Goal: Information Seeking & Learning: Learn about a topic

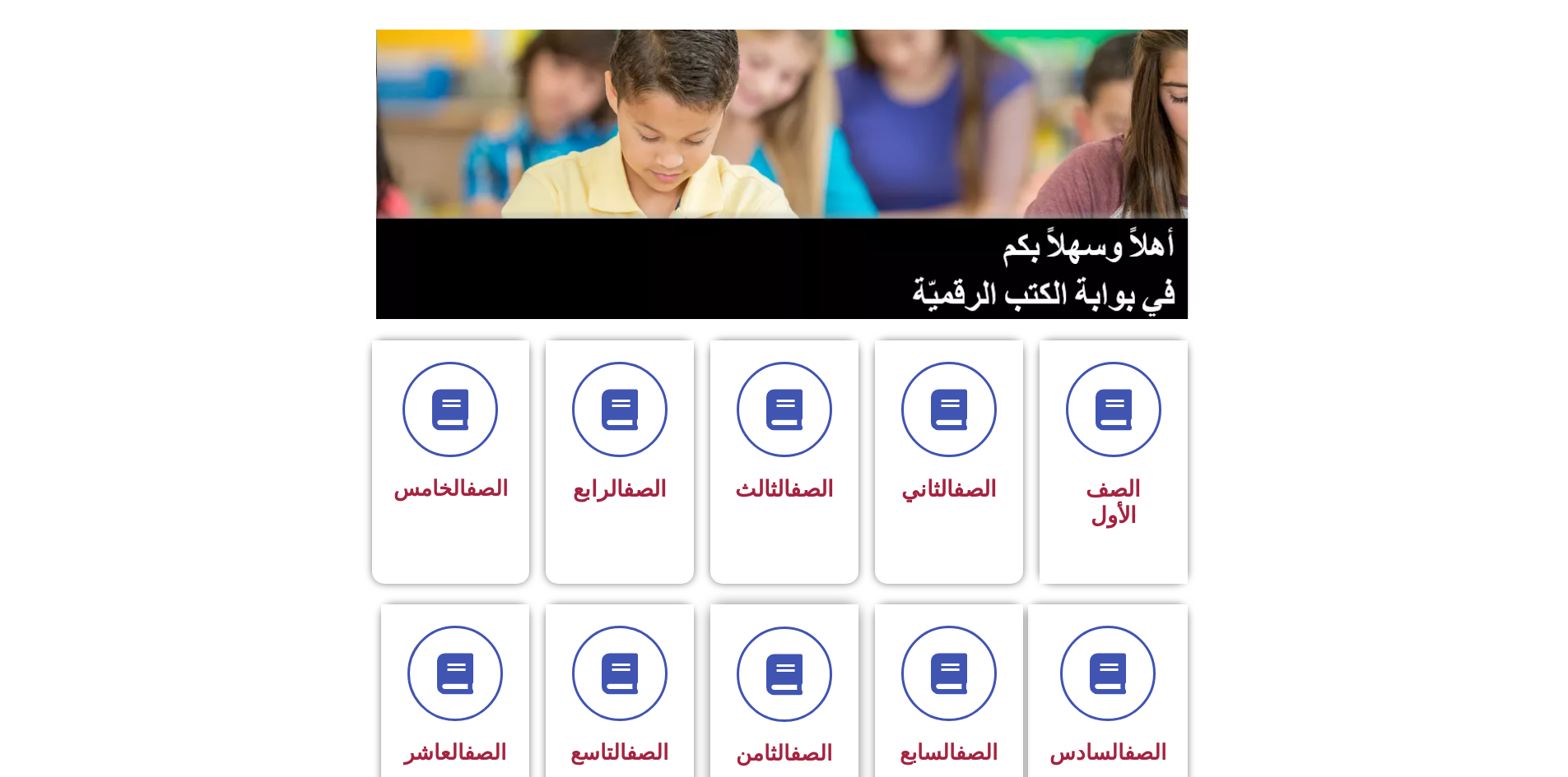
scroll to position [165, 0]
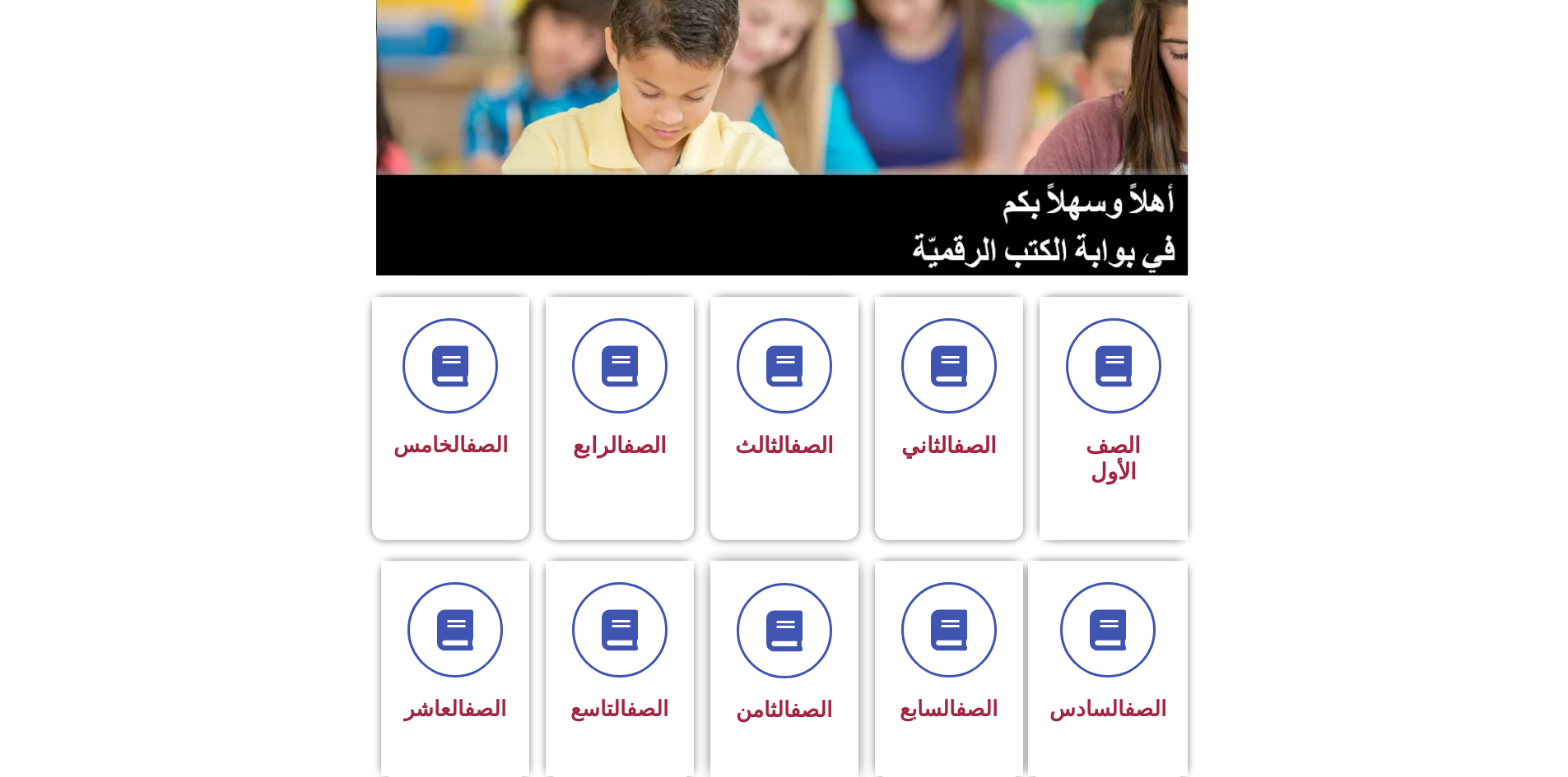
click at [772, 697] on span "الصف الثامن" at bounding box center [784, 710] width 96 height 25
click at [790, 697] on link "الصف" at bounding box center [811, 710] width 42 height 25
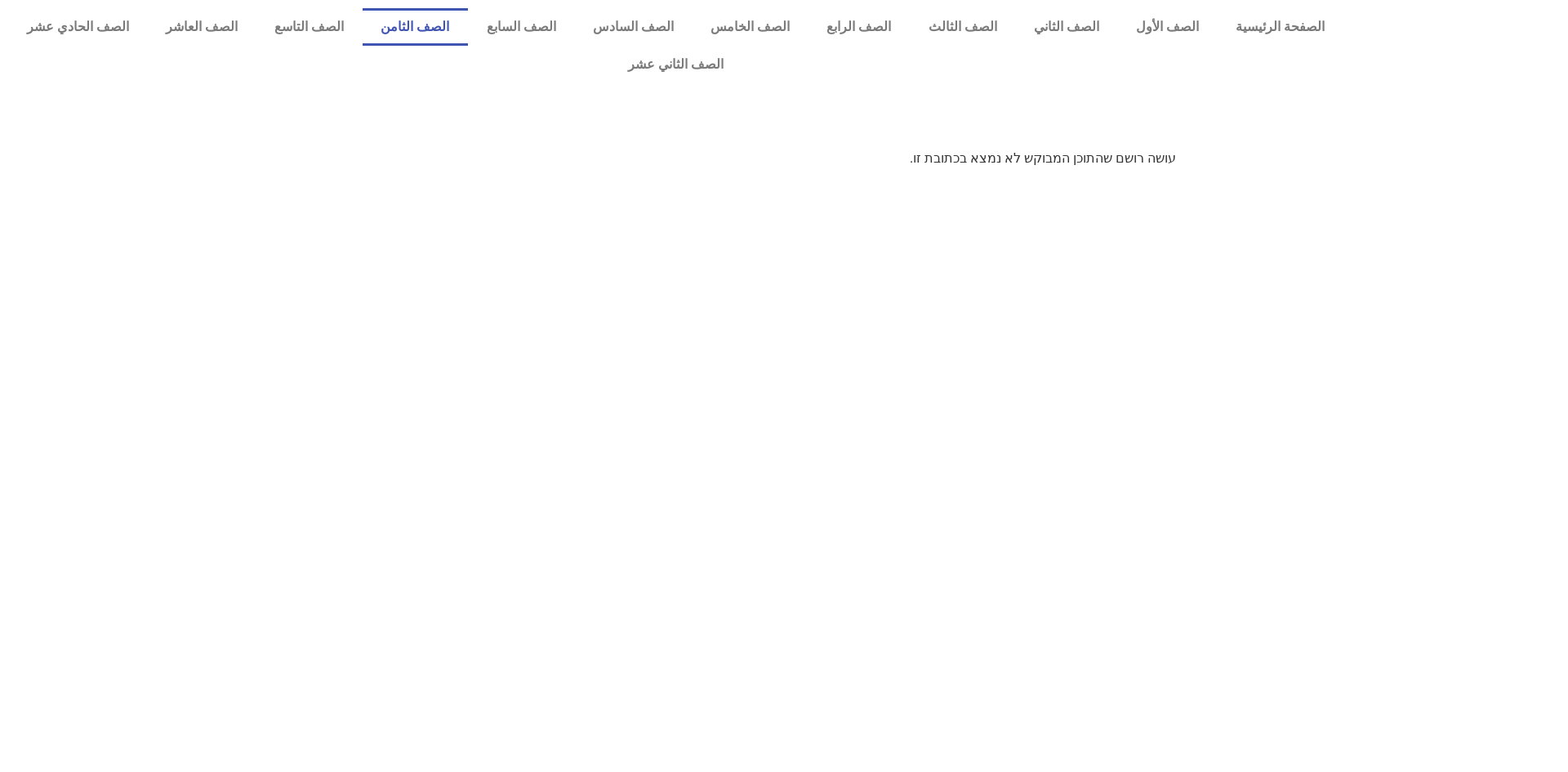
click at [468, 19] on link "الصف الثامن" at bounding box center [415, 27] width 106 height 37
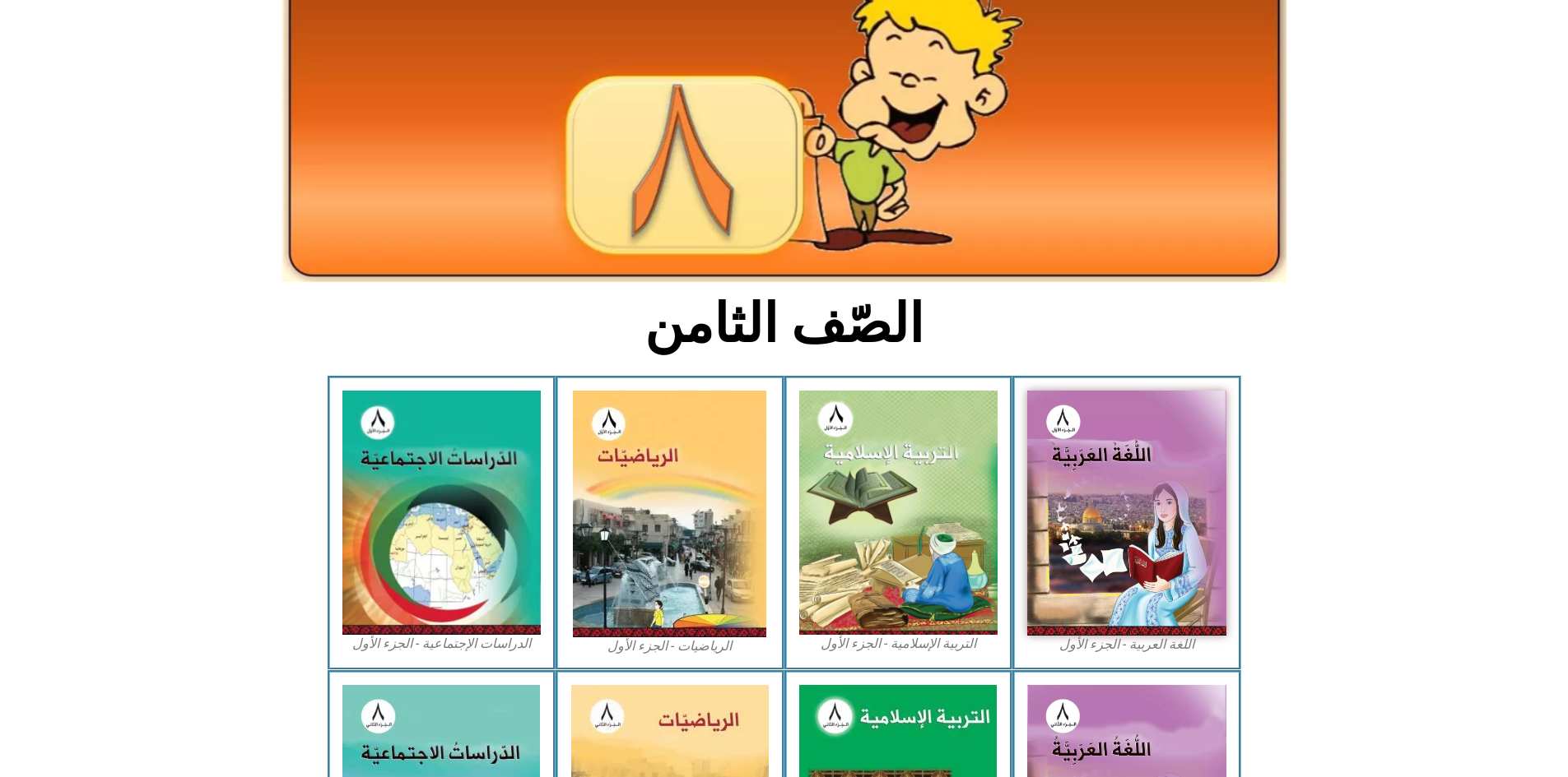
scroll to position [165, 0]
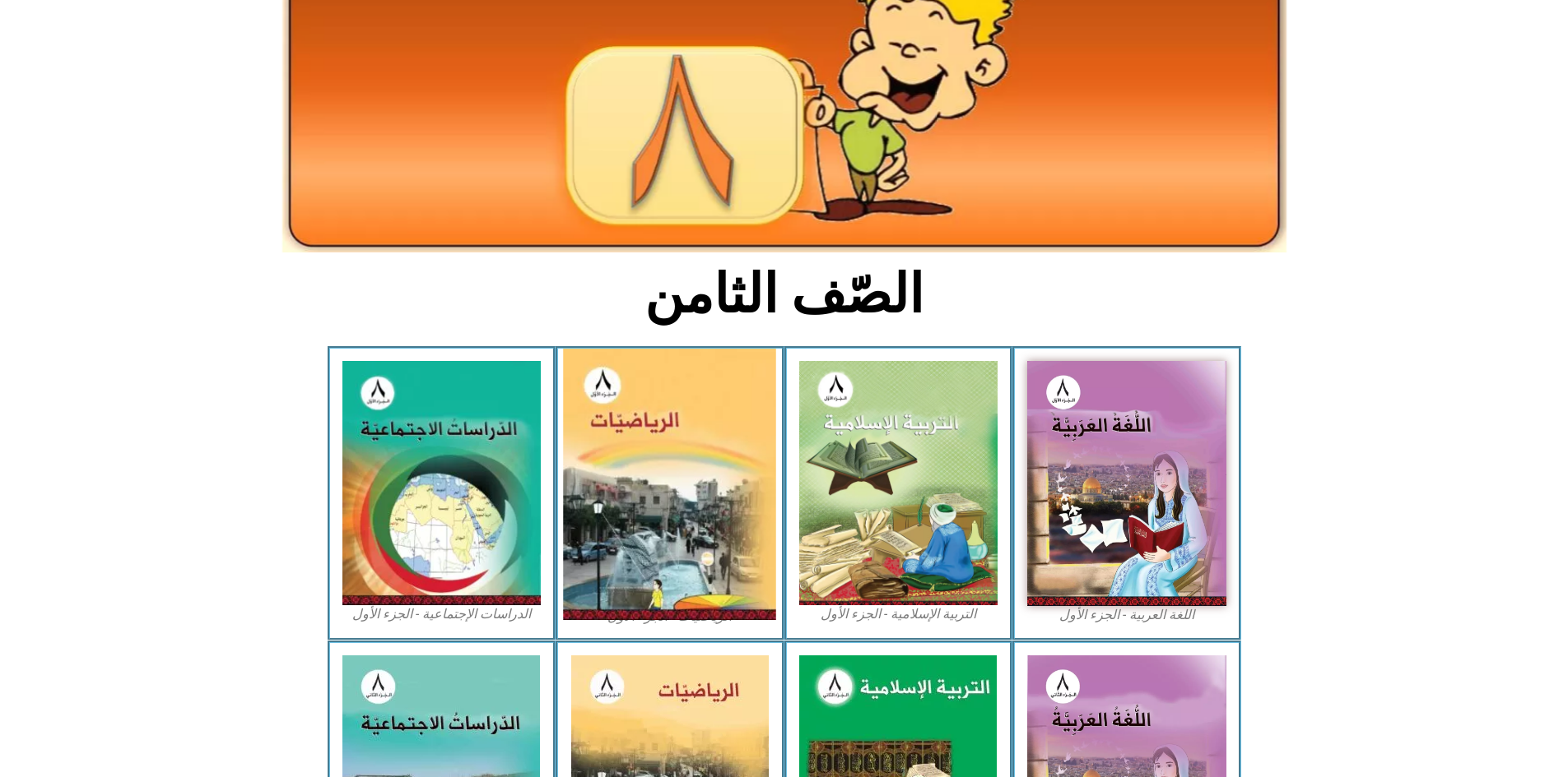
click at [698, 477] on img at bounding box center [670, 484] width 213 height 271
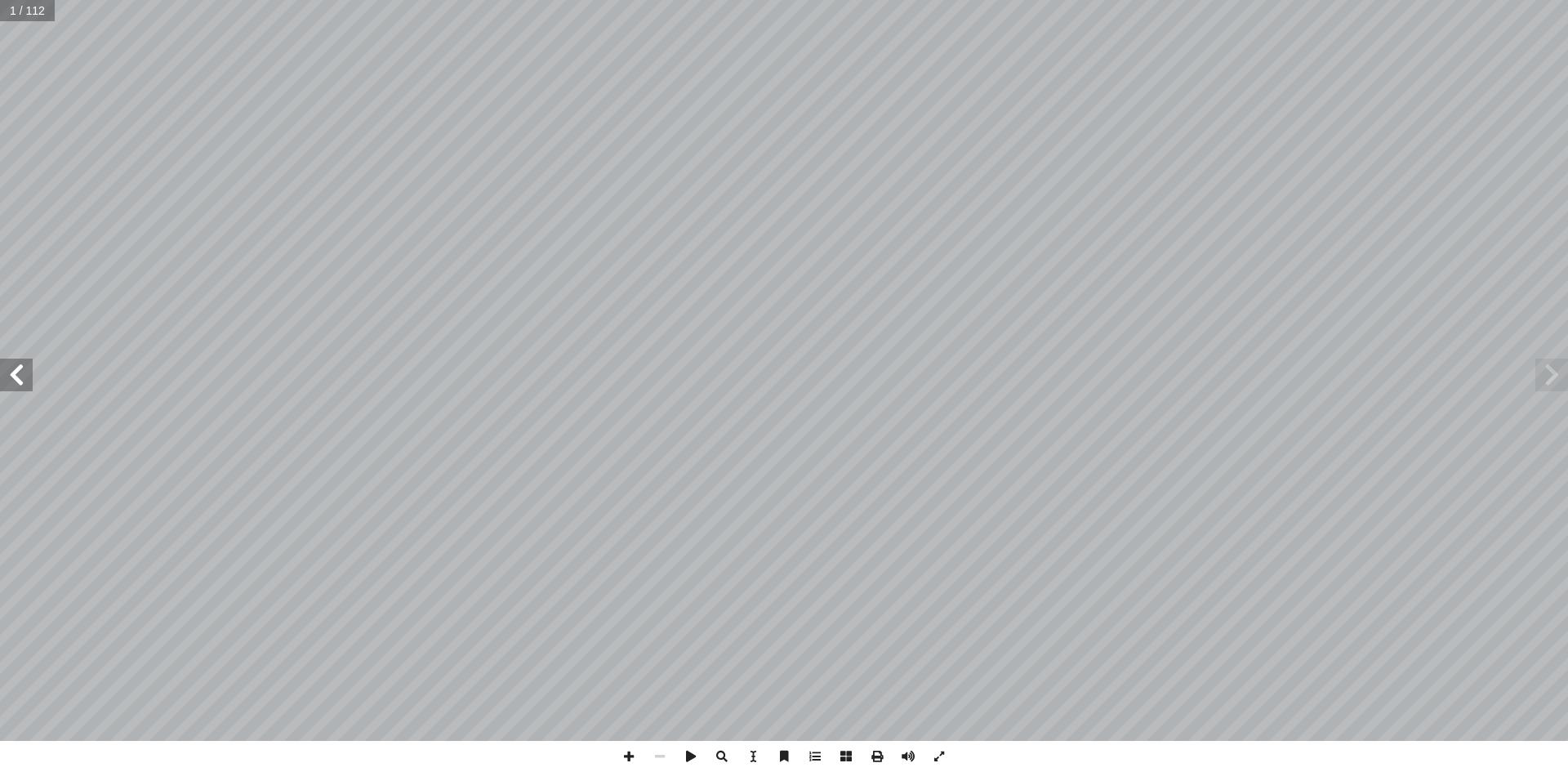
click at [31, 374] on span at bounding box center [16, 375] width 32 height 32
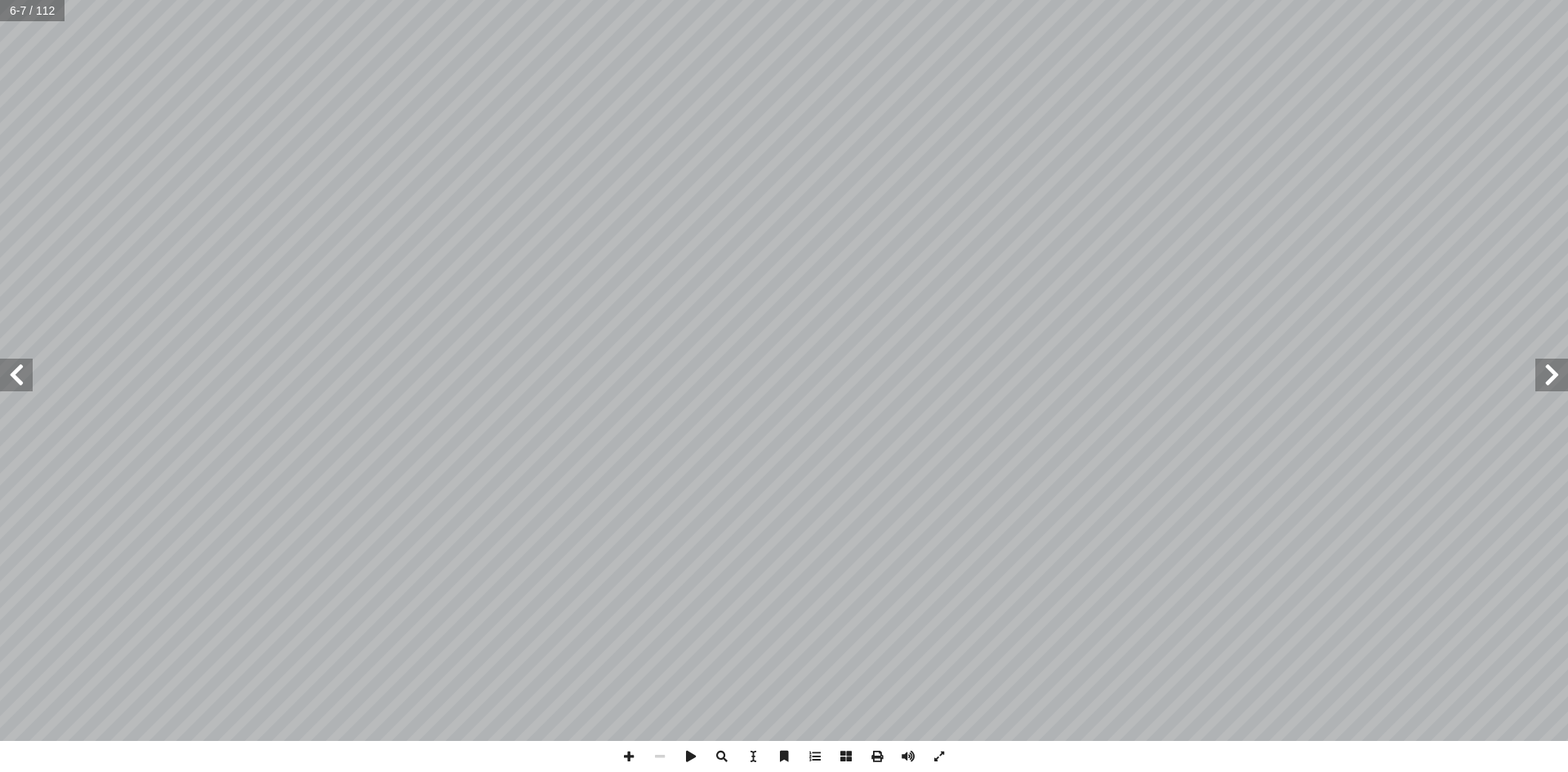
click at [31, 374] on span at bounding box center [16, 375] width 32 height 32
click at [1566, 380] on span at bounding box center [1552, 375] width 32 height 32
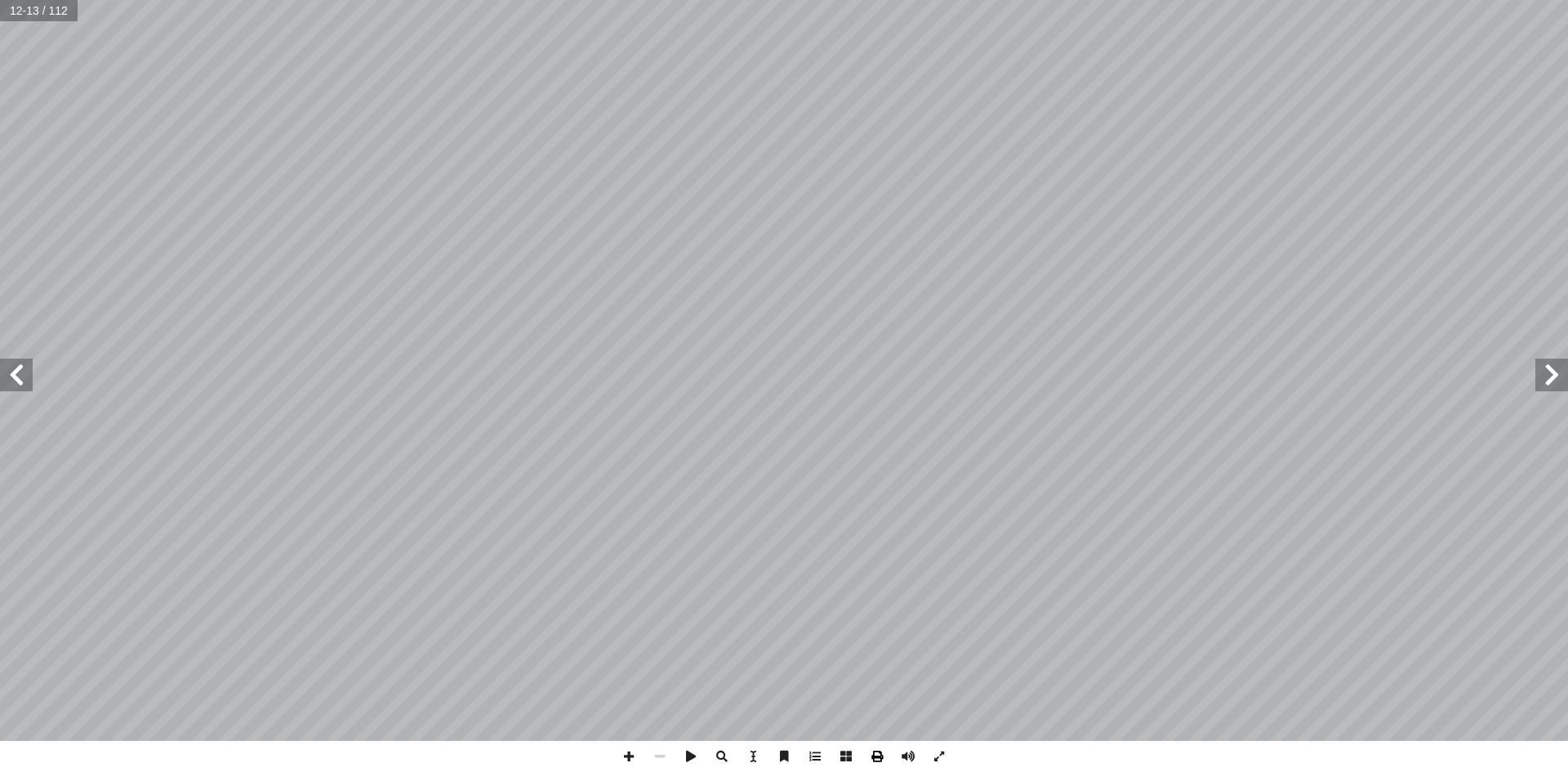
click at [882, 754] on span at bounding box center [877, 757] width 31 height 31
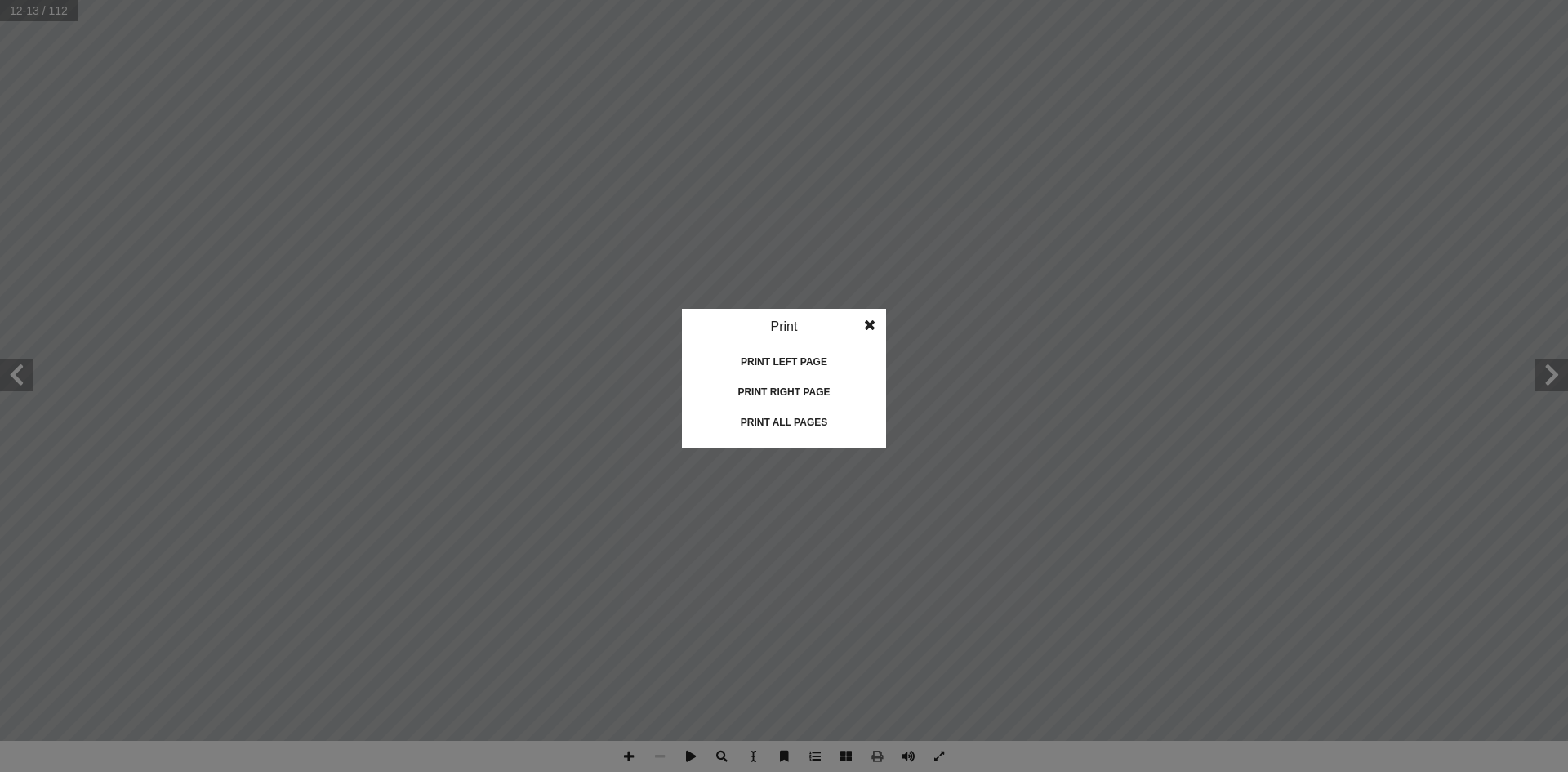
click at [806, 422] on div "Print all pages" at bounding box center [784, 422] width 164 height 26
